Goal: Ask a question

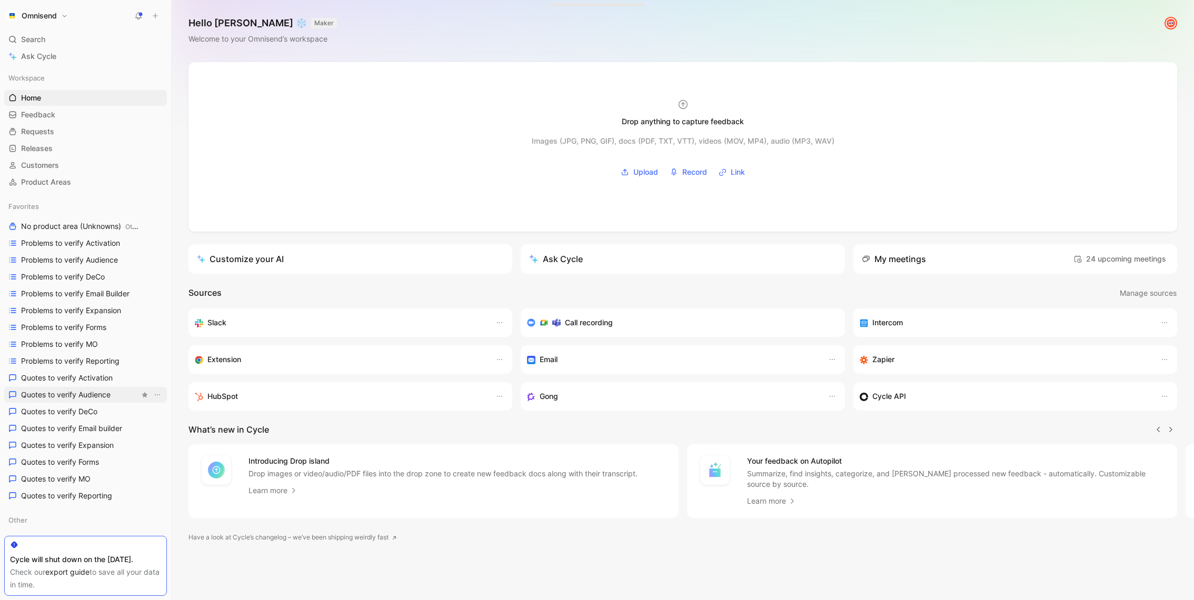
click at [68, 389] on span "Quotes to verify Audience" at bounding box center [65, 394] width 89 height 11
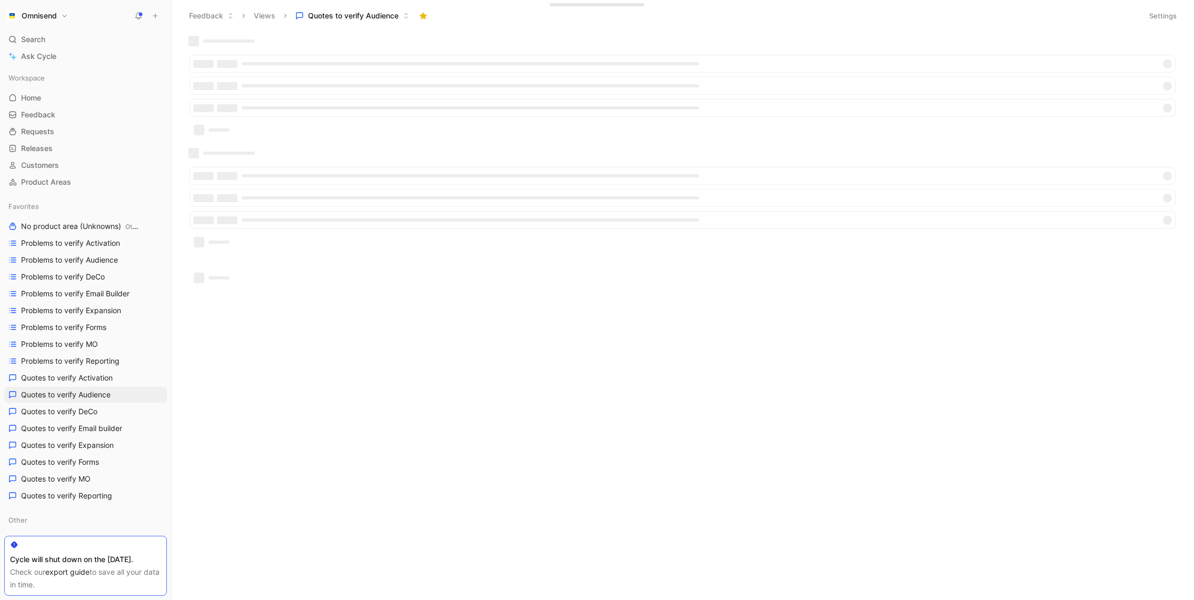
click at [1155, 13] on button "Settings" at bounding box center [1162, 15] width 37 height 15
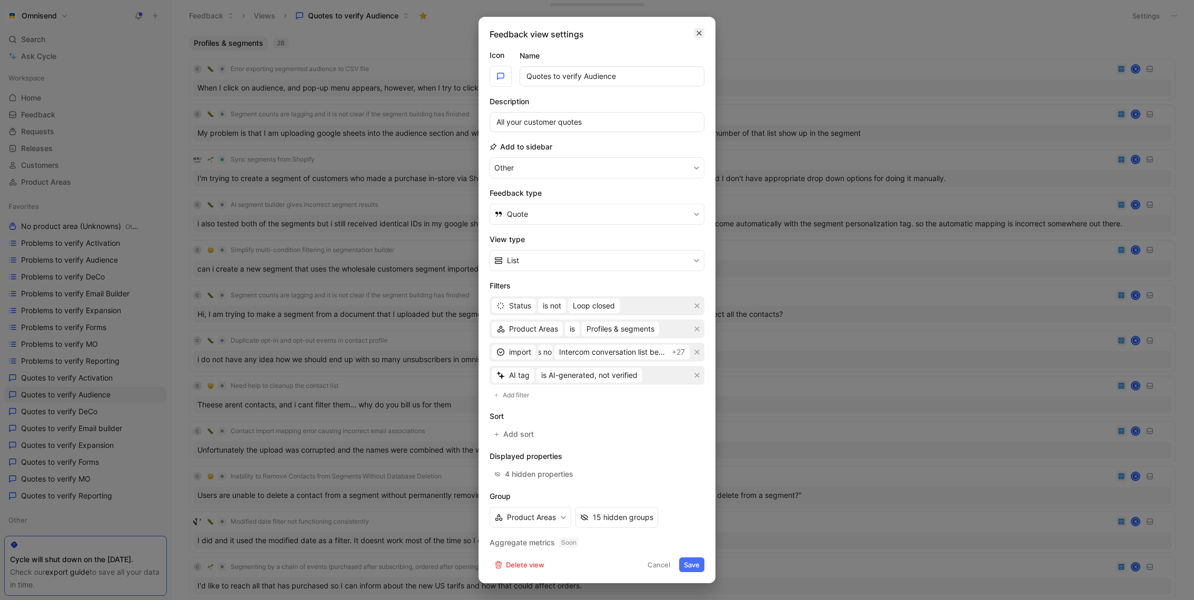
click at [702, 29] on button "button" at bounding box center [699, 33] width 11 height 11
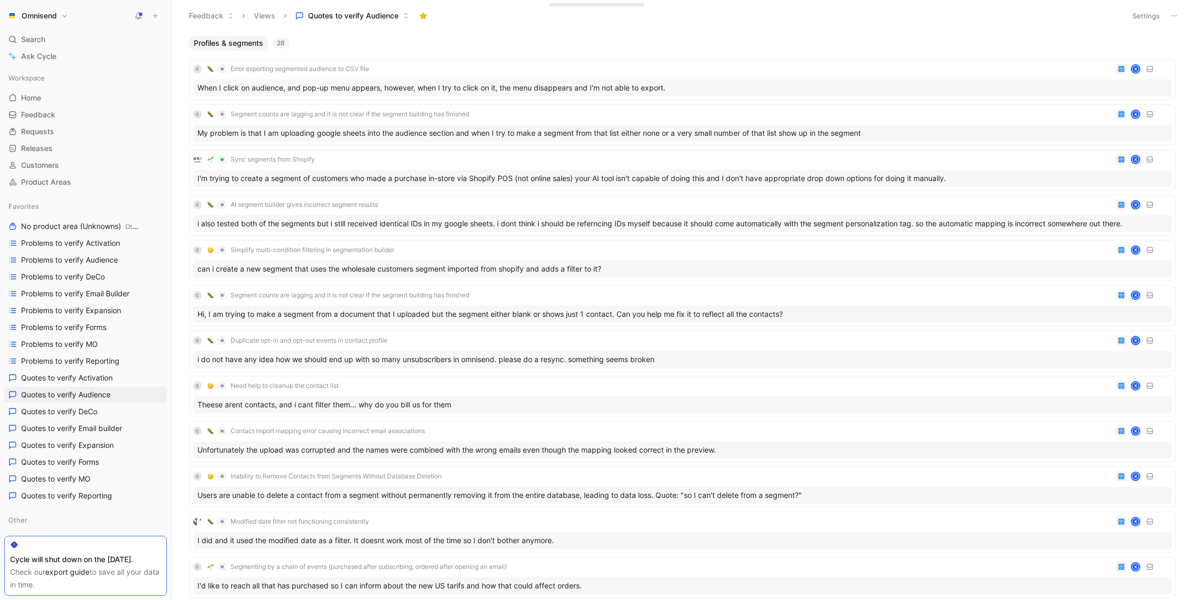
click at [1171, 15] on use at bounding box center [1173, 15] width 5 height 1
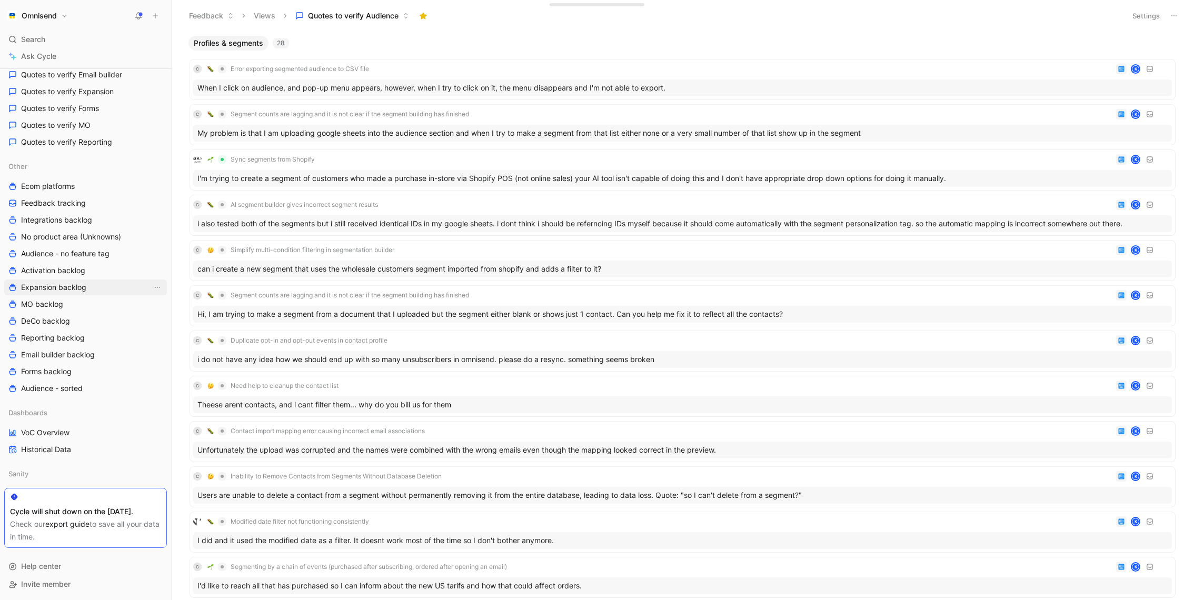
click at [83, 286] on span "Expansion backlog" at bounding box center [53, 287] width 65 height 11
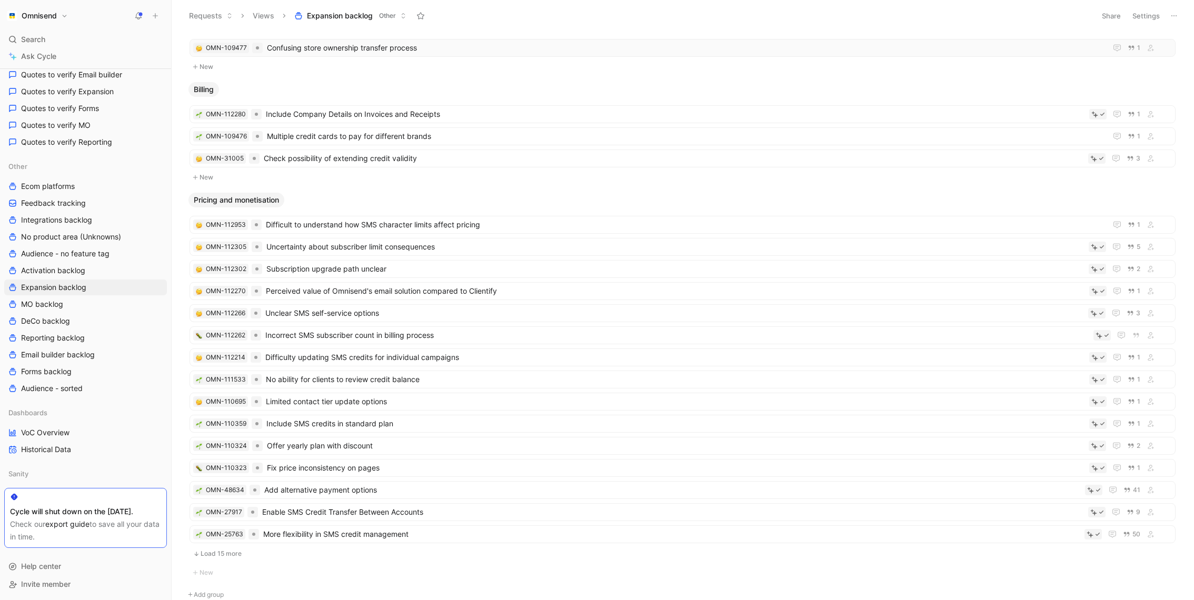
scroll to position [134, 0]
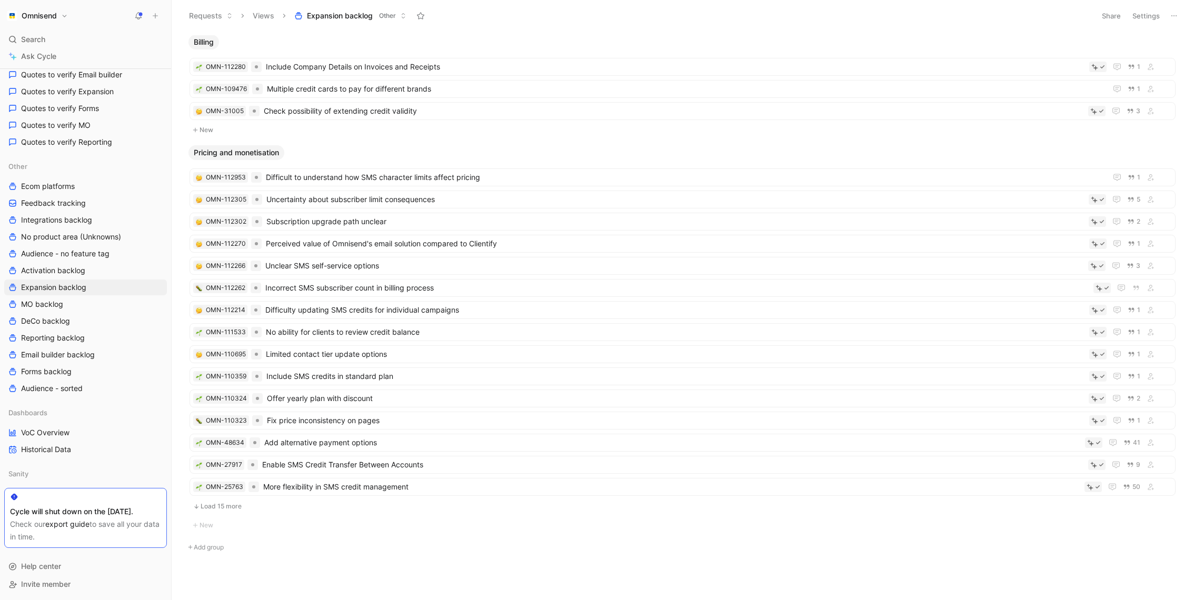
click at [235, 503] on button "Load 15 more" at bounding box center [682, 506] width 986 height 13
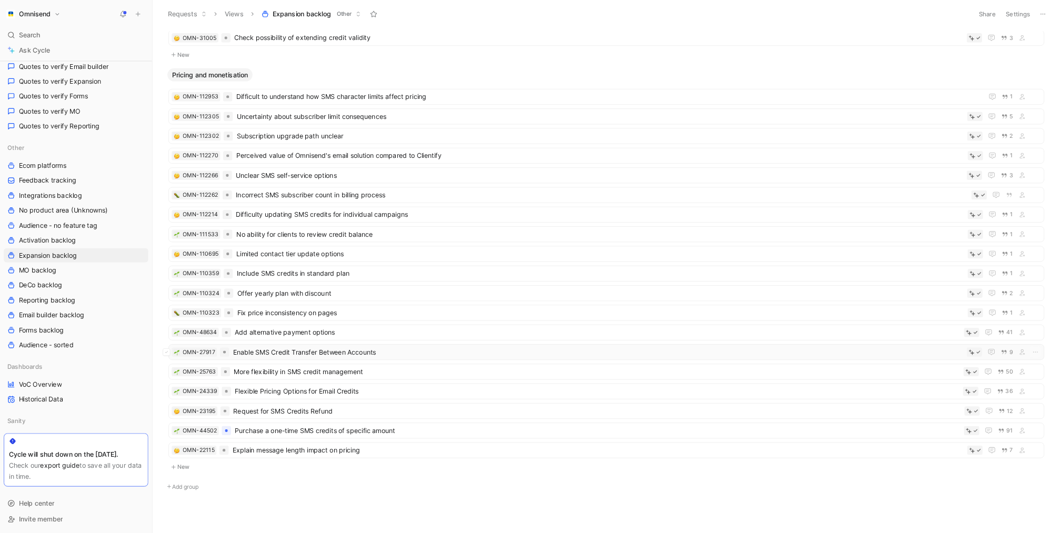
scroll to position [0, 0]
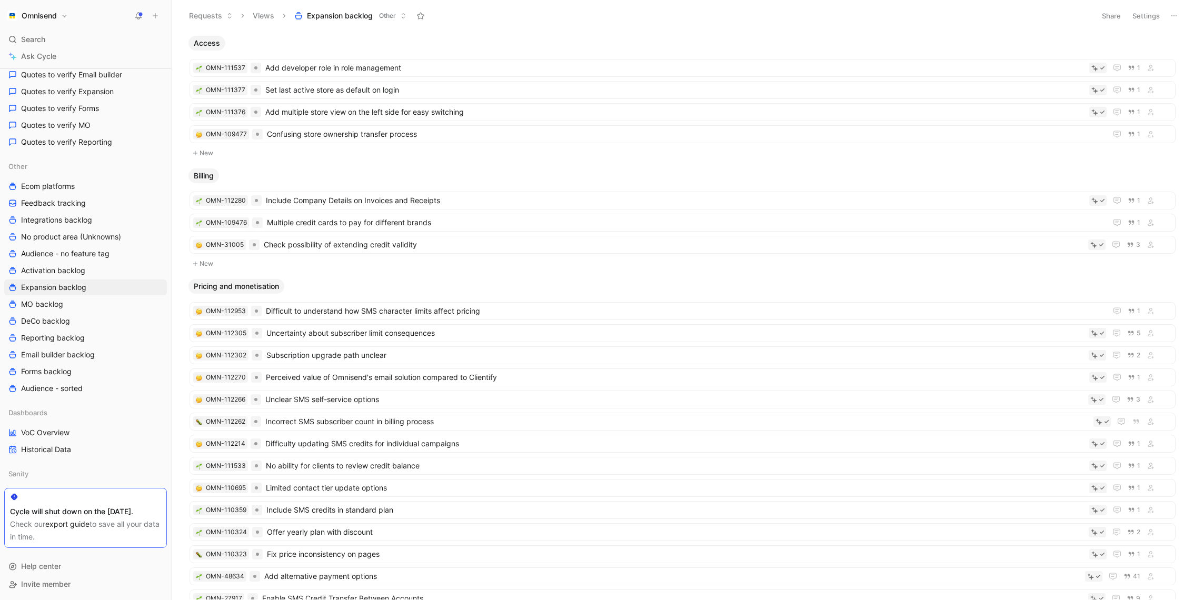
click at [1146, 21] on button "Settings" at bounding box center [1145, 15] width 37 height 15
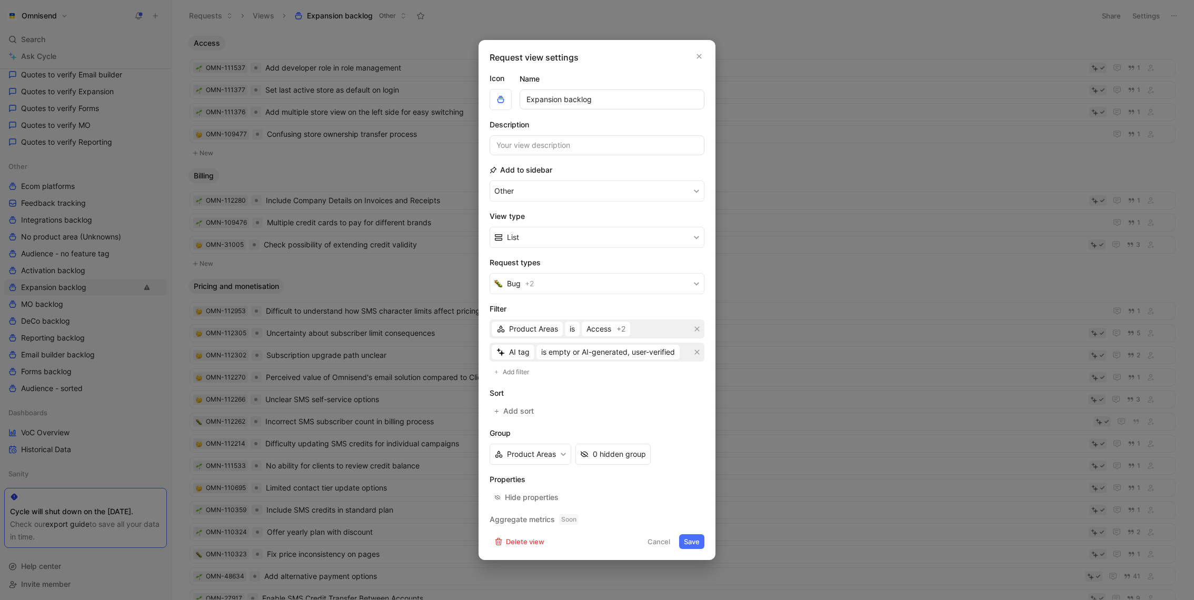
click at [1002, 17] on div at bounding box center [597, 300] width 1194 height 600
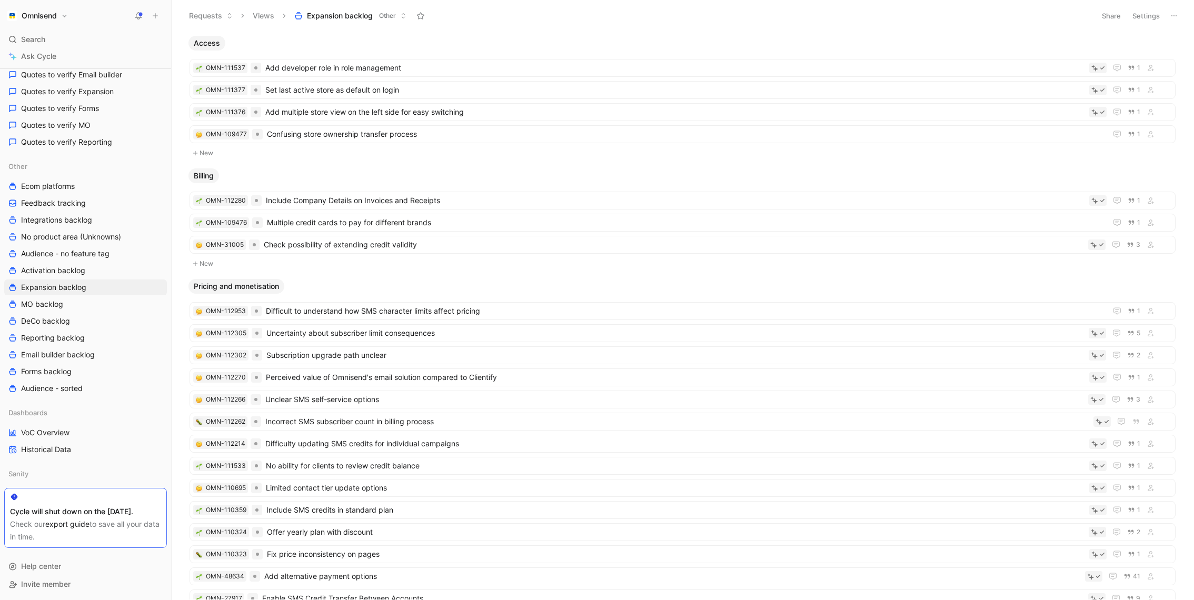
click at [1152, 13] on button "Settings" at bounding box center [1145, 15] width 37 height 15
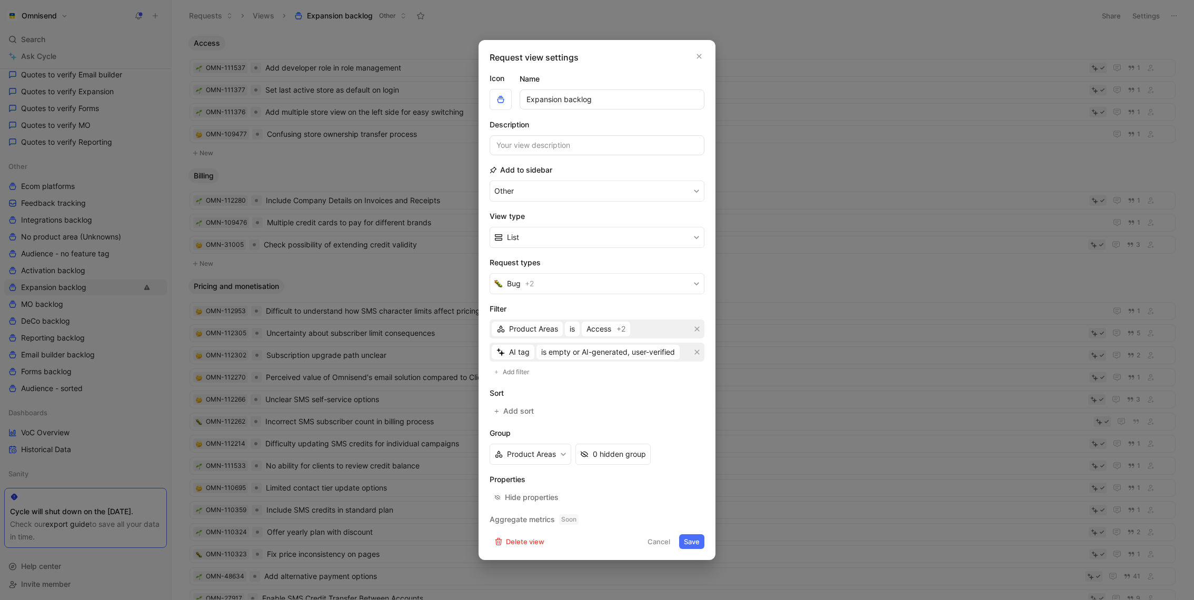
click at [948, 46] on div at bounding box center [597, 300] width 1194 height 600
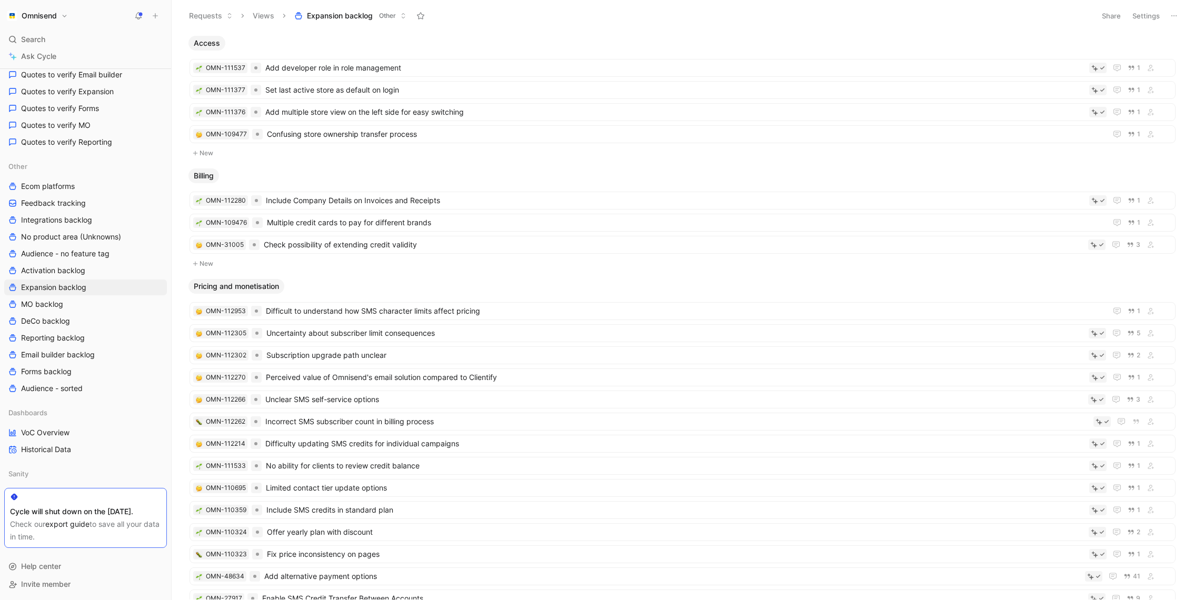
click at [1173, 15] on use at bounding box center [1173, 15] width 5 height 1
click at [1150, 53] on div "Export in CSV" at bounding box center [1136, 53] width 79 height 13
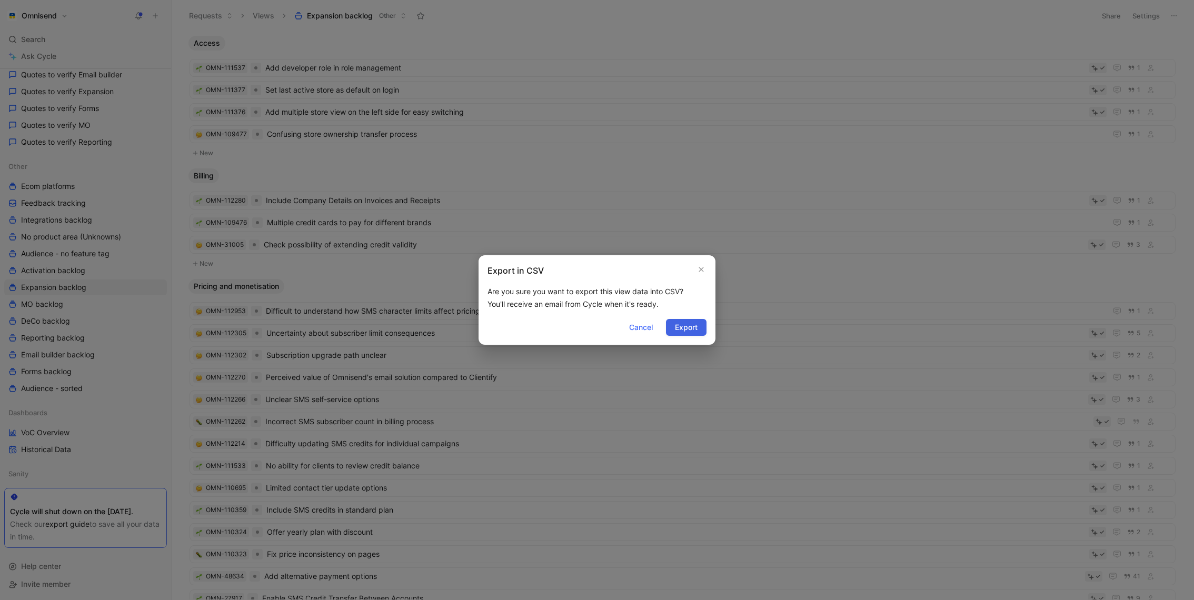
click at [685, 323] on span "Export" at bounding box center [686, 327] width 23 height 13
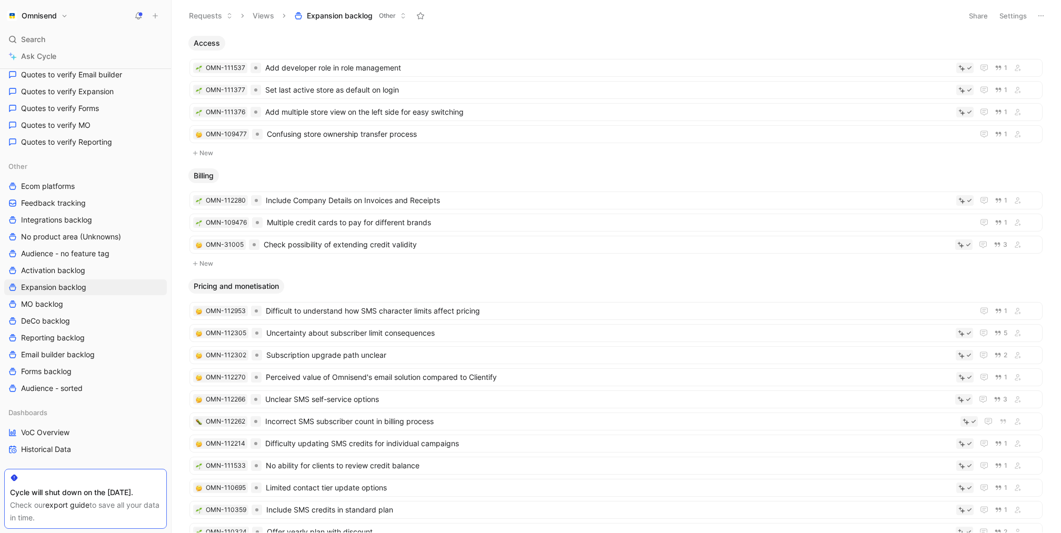
scroll to position [354, 0]
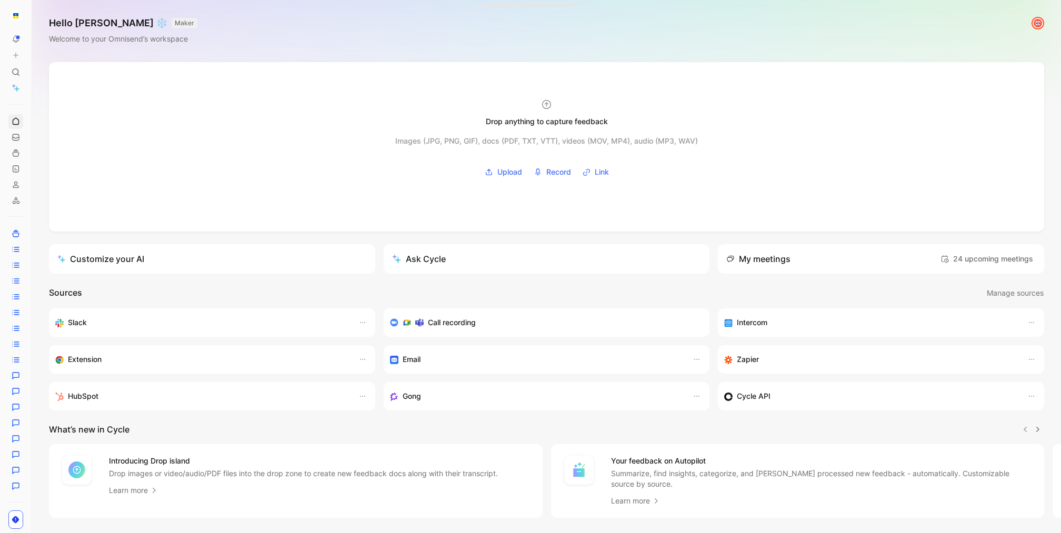
drag, startPoint x: 171, startPoint y: 191, endPoint x: 91, endPoint y: 274, distance: 115.0
click at [91, 274] on div "To pick up a draggable item, press the space bar. While dragging, use the arrow…" at bounding box center [530, 266] width 1061 height 533
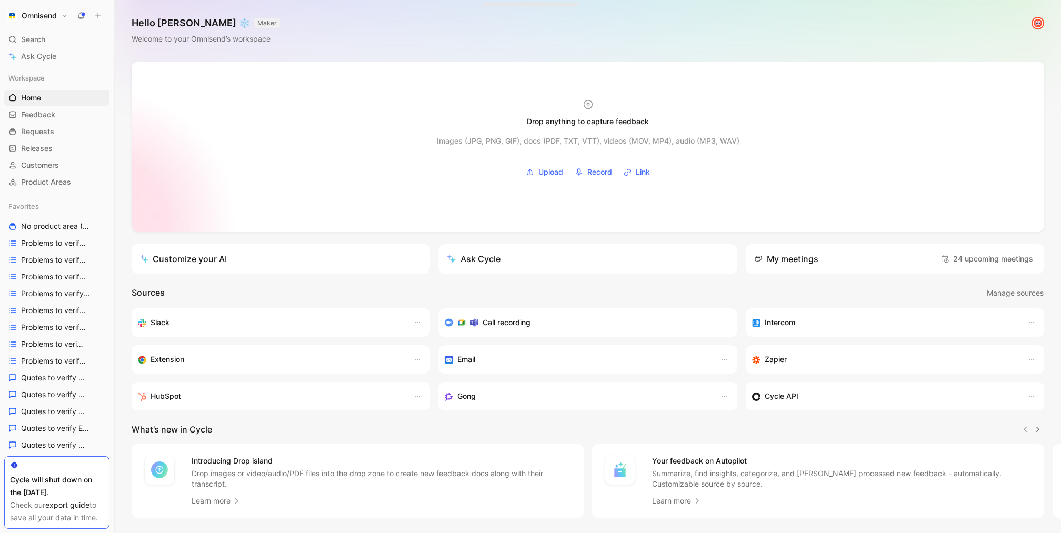
drag, startPoint x: 32, startPoint y: 223, endPoint x: 161, endPoint y: 223, distance: 129.5
click at [161, 223] on div "Omnisend Search ⌘ K Ask Cycle Workspace Home G then H Feedback G then F Request…" at bounding box center [530, 266] width 1061 height 533
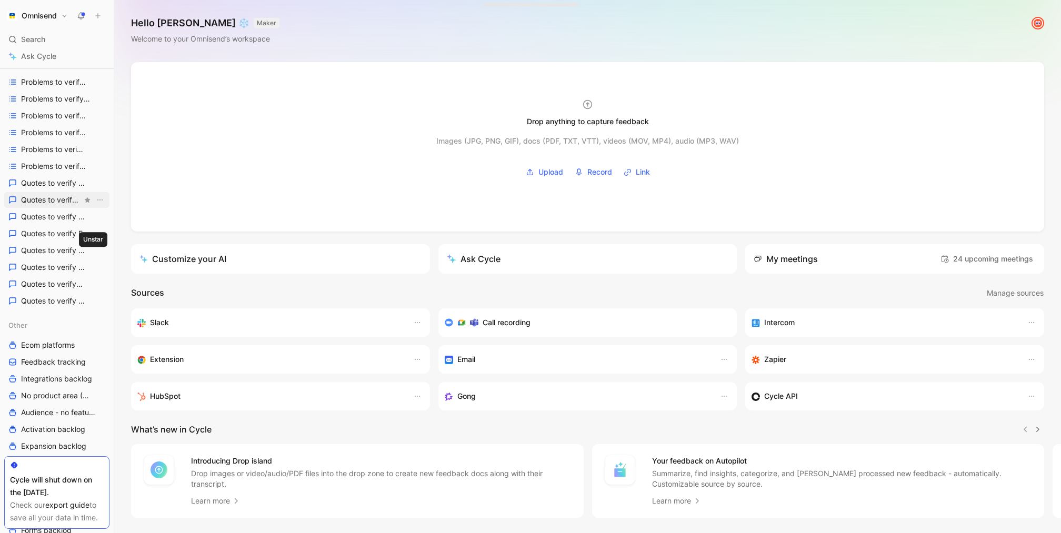
scroll to position [433, 0]
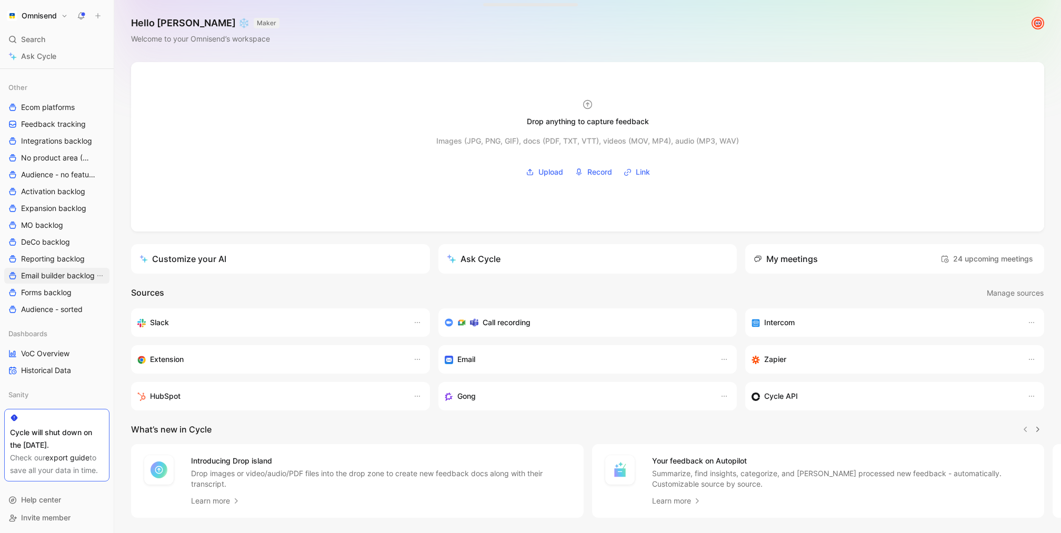
click at [66, 281] on link "Email builder backlog" at bounding box center [56, 276] width 105 height 16
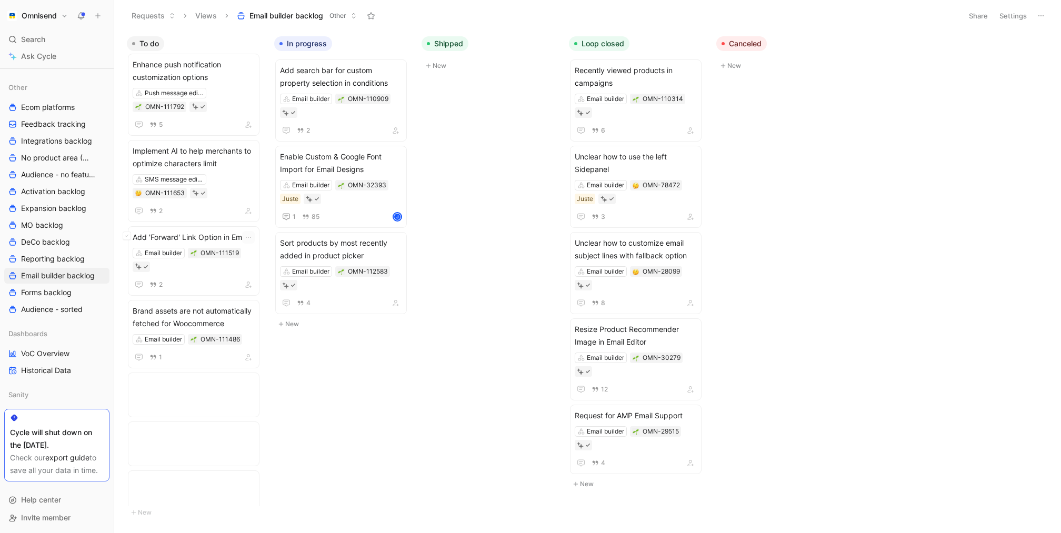
scroll to position [1030, 0]
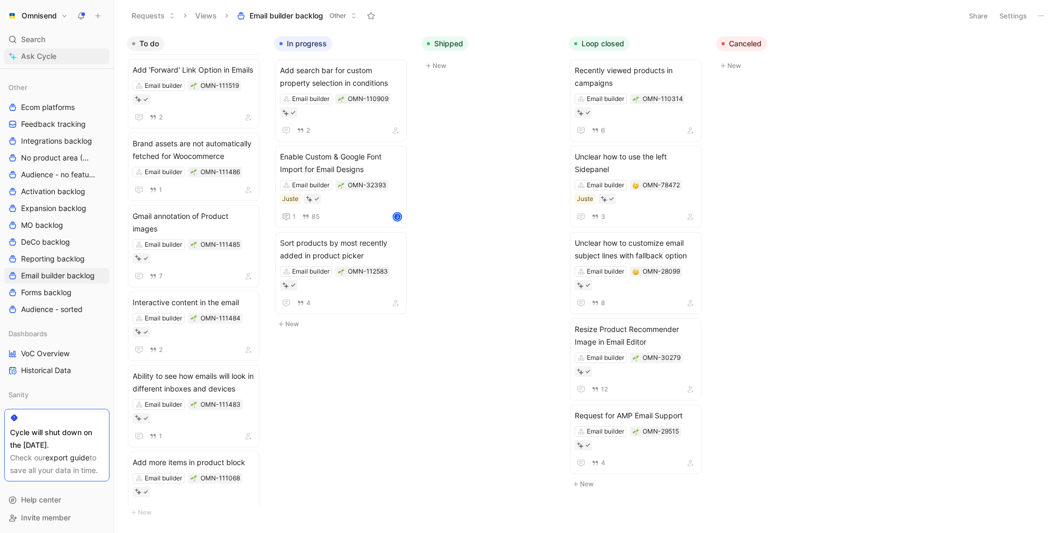
click at [53, 59] on span "Ask Cycle" at bounding box center [38, 56] width 35 height 13
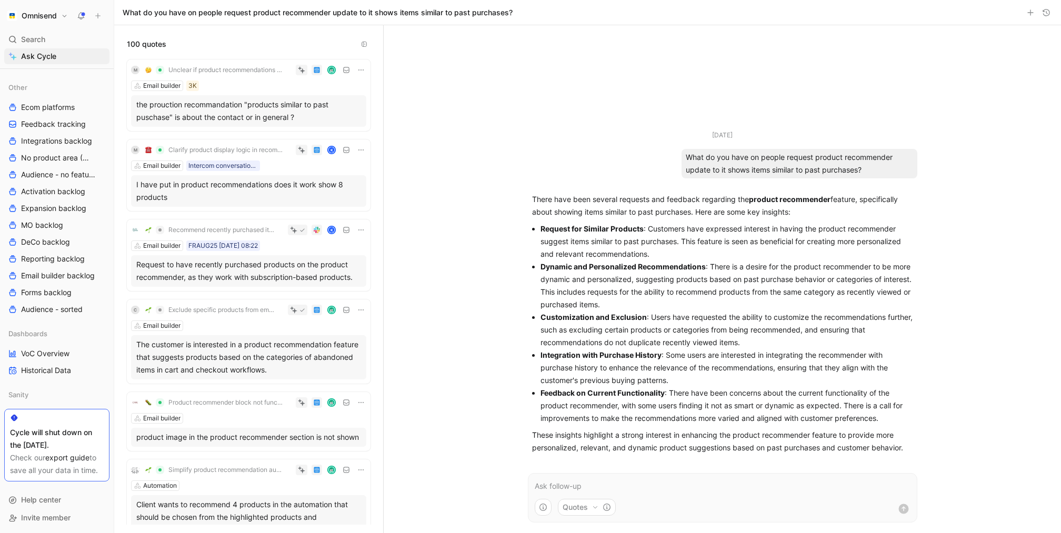
drag, startPoint x: 531, startPoint y: 229, endPoint x: 662, endPoint y: 249, distance: 132.1
click at [663, 251] on div "There have been several requests and feedback regarding the product recommender…" at bounding box center [722, 323] width 389 height 269
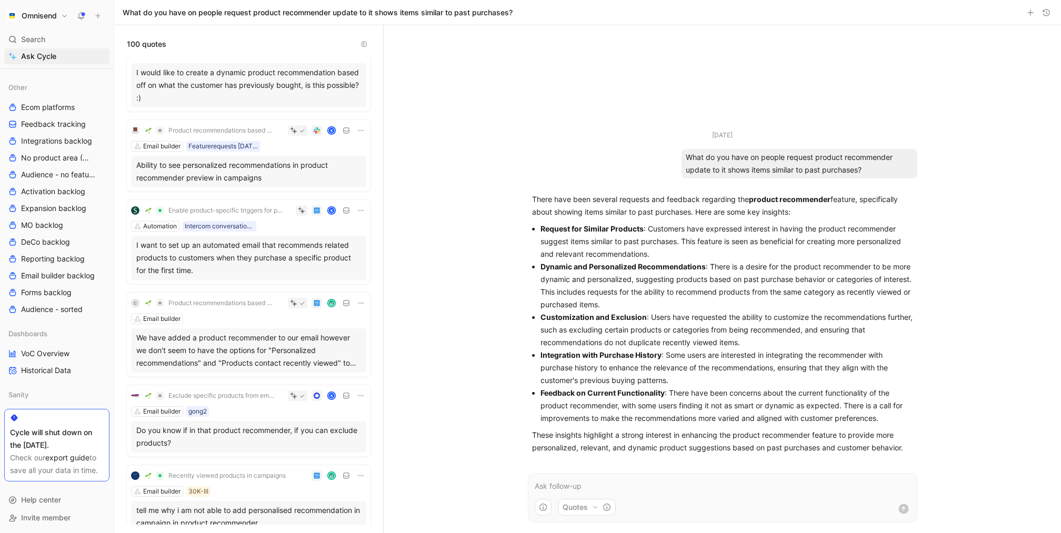
scroll to position [1875, 0]
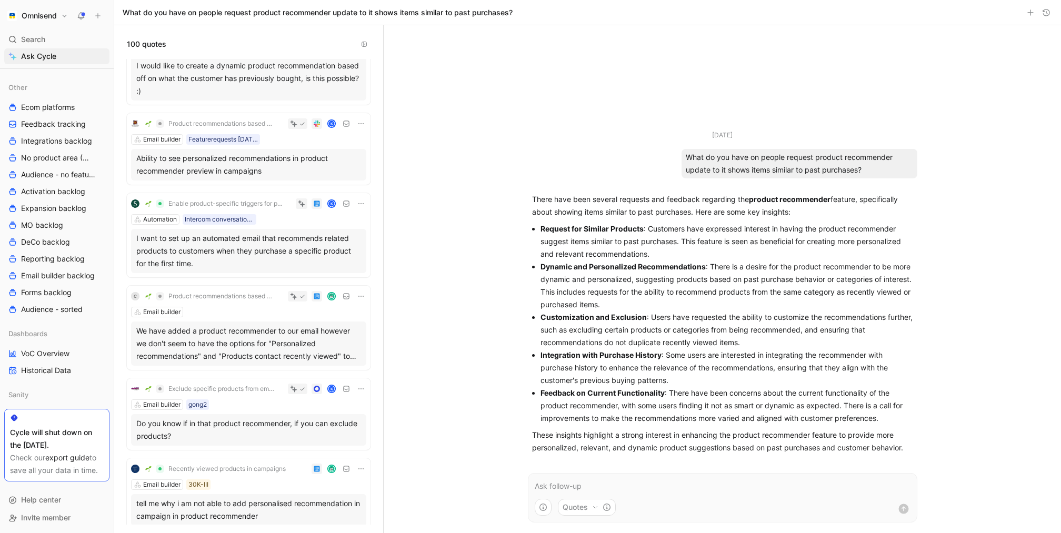
click at [262, 171] on div "Ability to see personalized recommendations in product recommender preview in c…" at bounding box center [248, 164] width 225 height 25
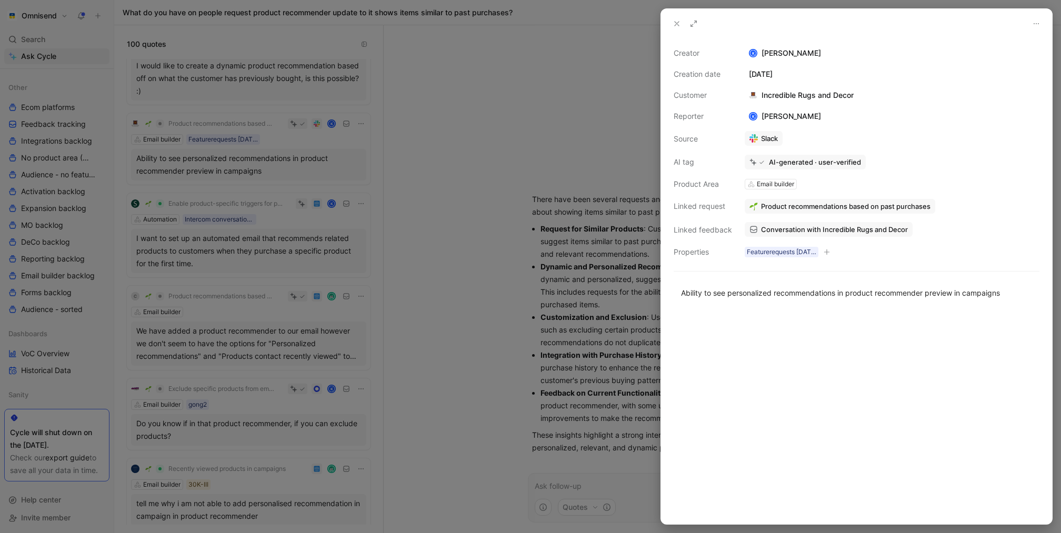
click at [402, 332] on div at bounding box center [530, 266] width 1061 height 533
